Goal: Task Accomplishment & Management: Use online tool/utility

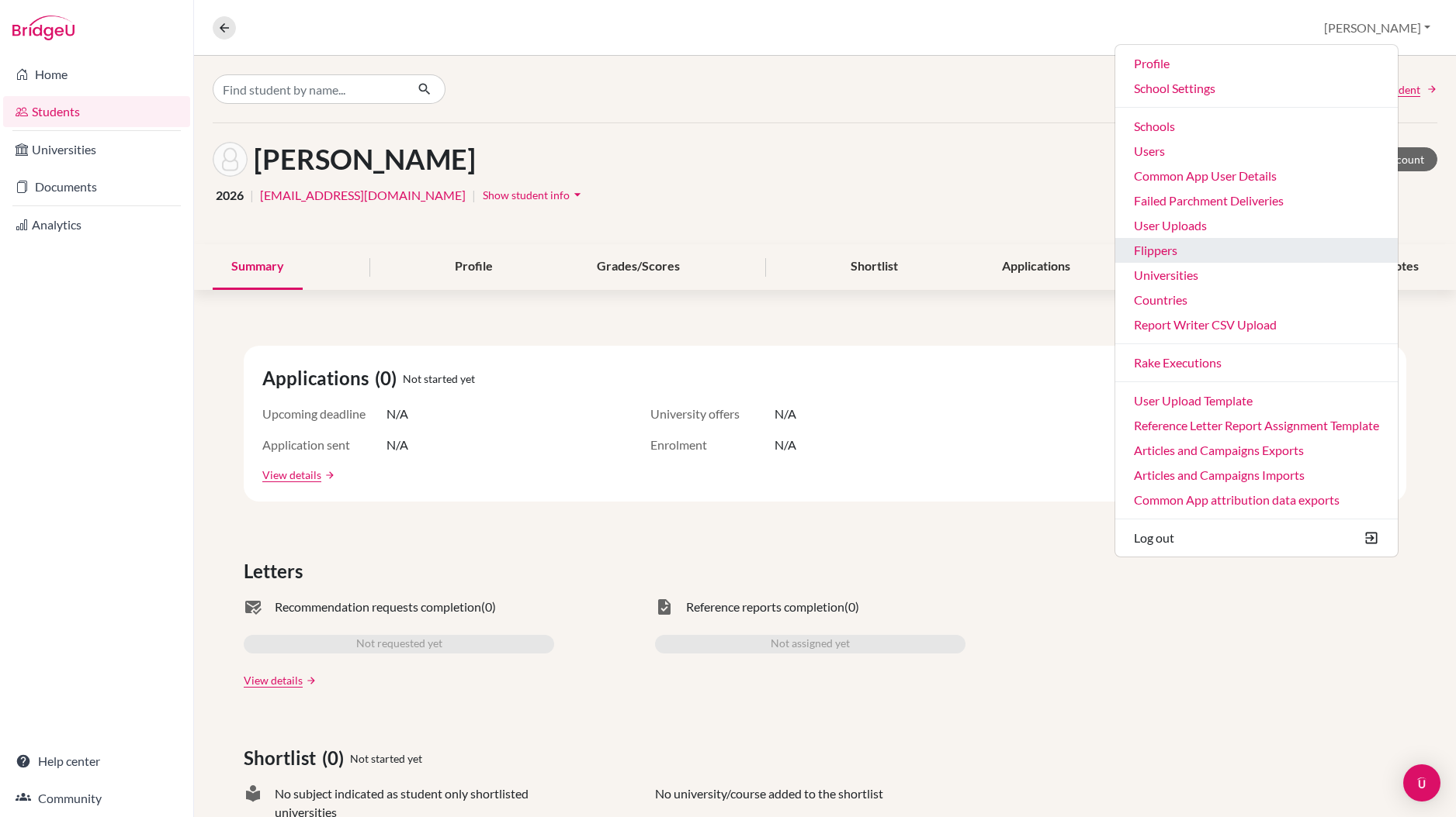
click at [1218, 255] on link "Flippers" at bounding box center [1256, 250] width 283 height 24
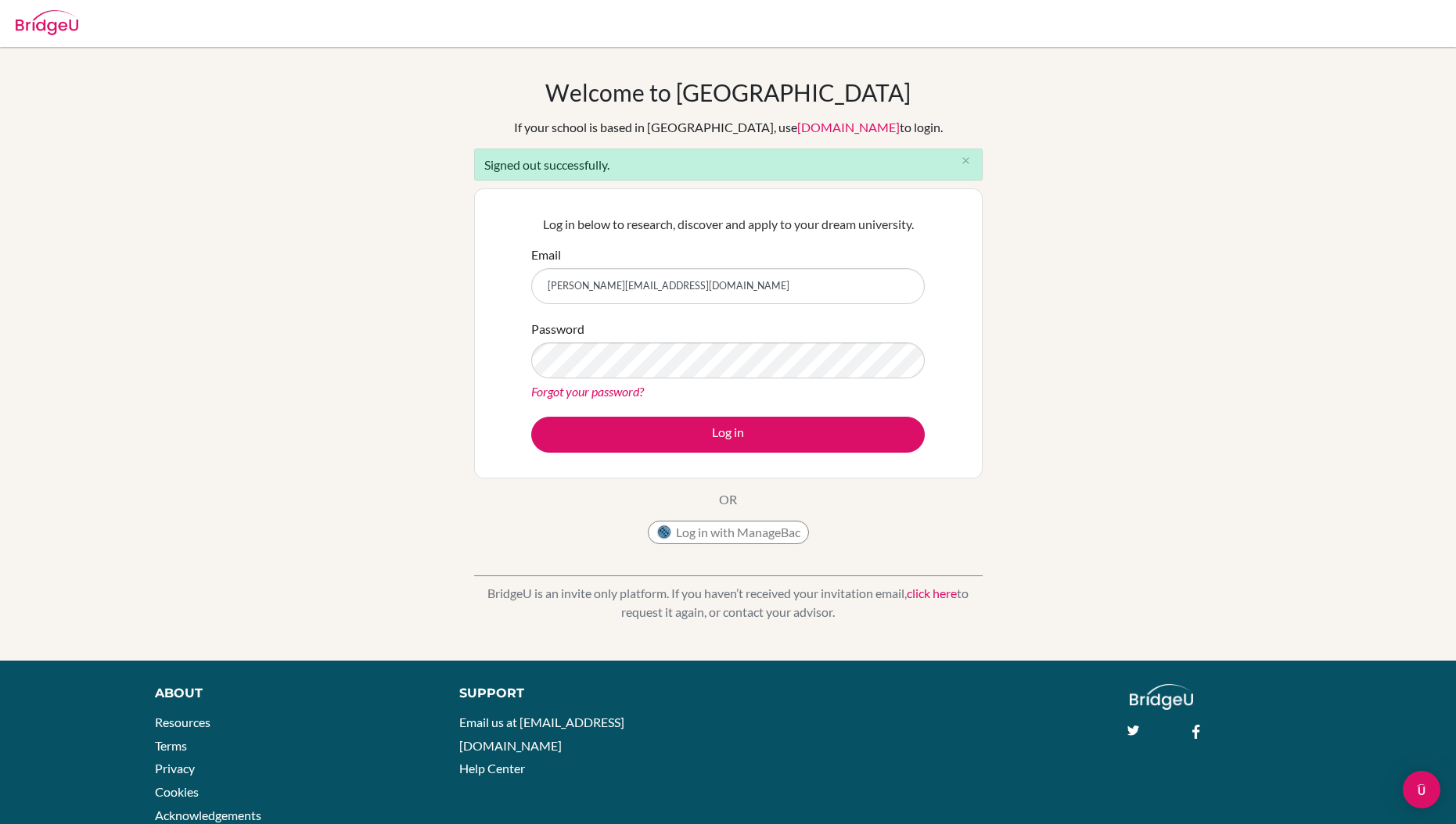
click at [780, 279] on input "alessandro.iacovacci@bridge-u.com" at bounding box center [728, 286] width 393 height 36
type input "alessandro.iacovacci+student-1@bridge-u.com"
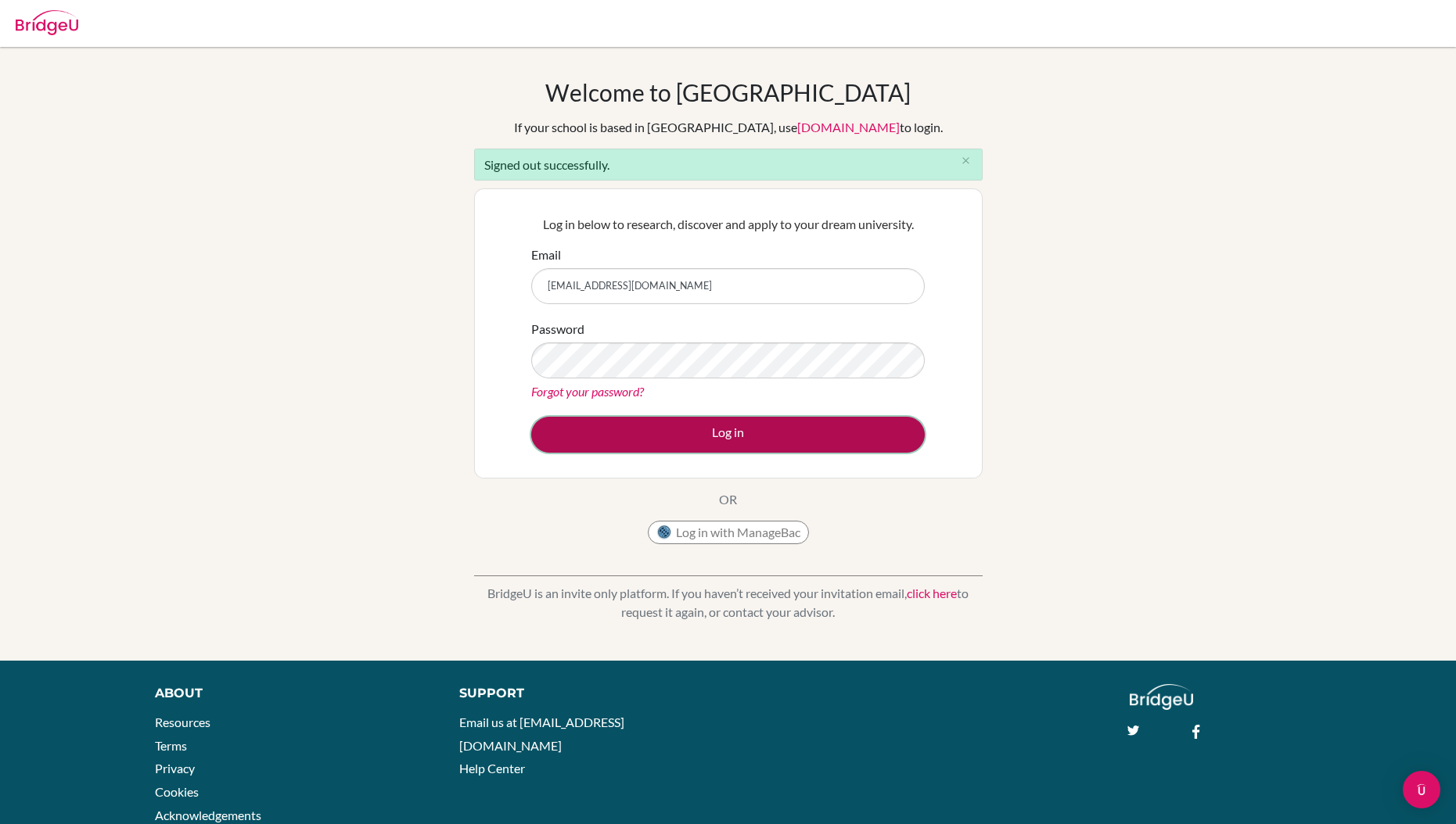
click at [754, 433] on button "Log in" at bounding box center [728, 434] width 393 height 36
